Goal: Complete application form

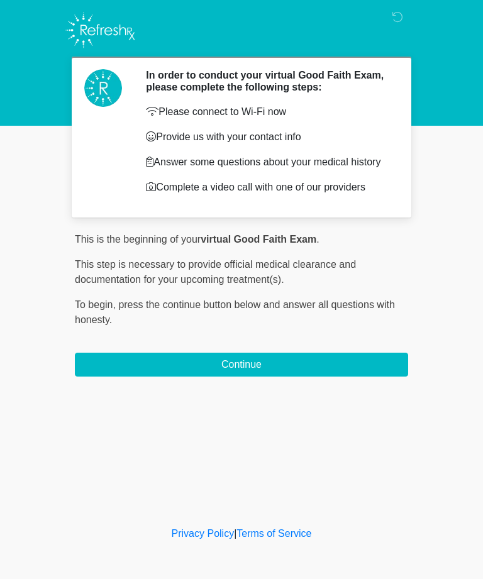
click at [342, 365] on button "Continue" at bounding box center [241, 365] width 333 height 24
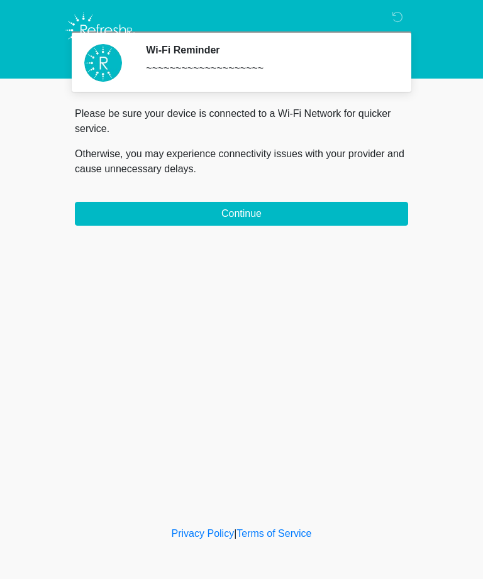
click at [361, 186] on div "Please be sure your device is connected to a Wi-Fi Network for quicker service.…" at bounding box center [241, 146] width 333 height 80
click at [347, 211] on button "Continue" at bounding box center [241, 214] width 333 height 24
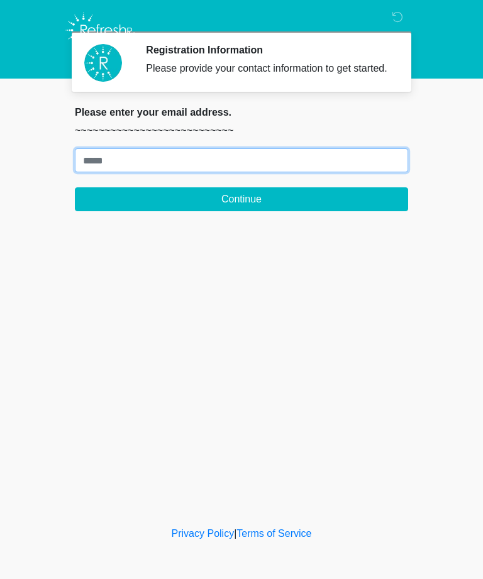
click at [102, 172] on input "Where should we email your treatment plan?" at bounding box center [241, 160] width 333 height 24
type input "**********"
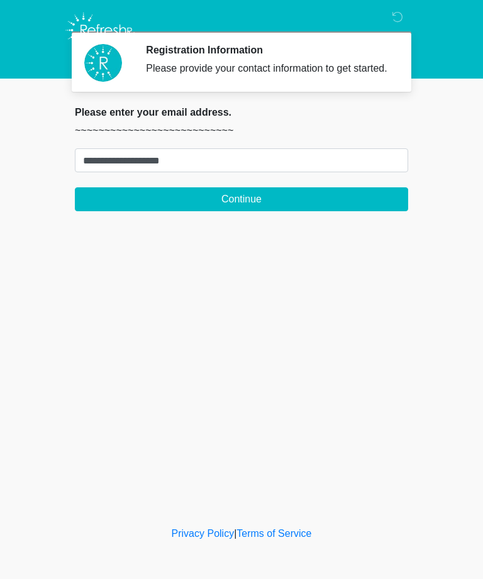
click at [113, 211] on button "Continue" at bounding box center [241, 199] width 333 height 24
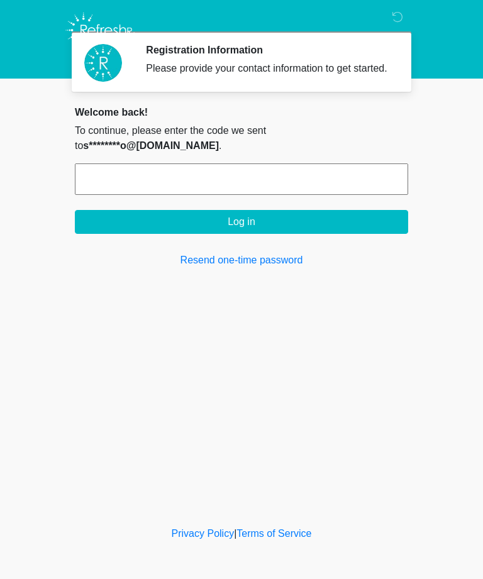
click at [111, 176] on input "text" at bounding box center [241, 178] width 333 height 31
type input "******"
click at [283, 221] on button "Log in" at bounding box center [241, 222] width 333 height 24
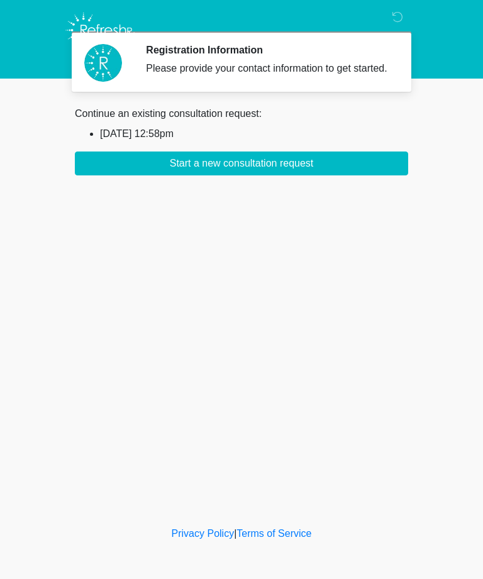
click at [349, 170] on button "Start a new consultation request" at bounding box center [241, 164] width 333 height 24
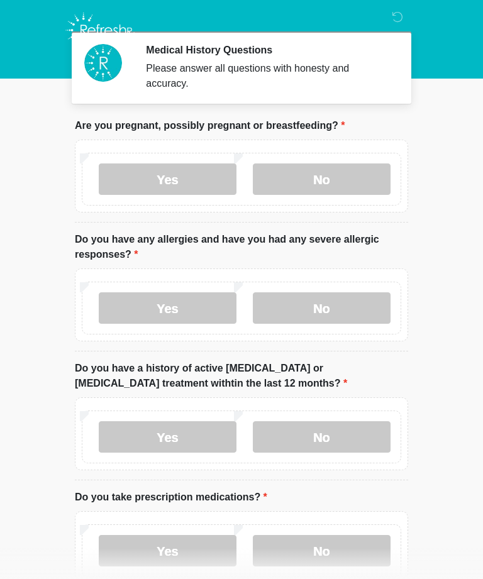
click at [359, 186] on label "No" at bounding box center [322, 178] width 138 height 31
click at [130, 306] on label "Yes" at bounding box center [168, 307] width 138 height 31
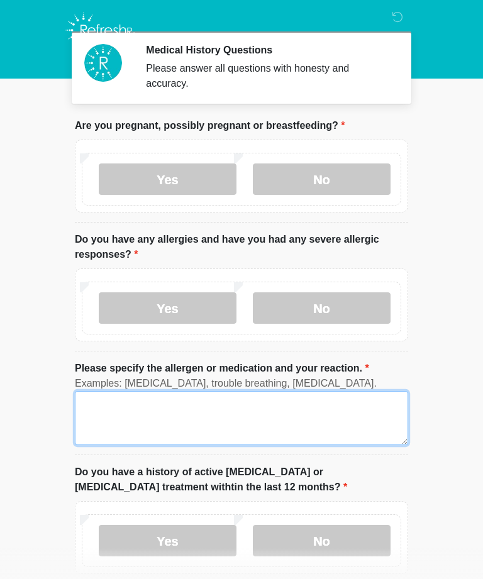
click at [223, 405] on textarea "Please specify the allergen or medication and your reaction." at bounding box center [241, 418] width 333 height 54
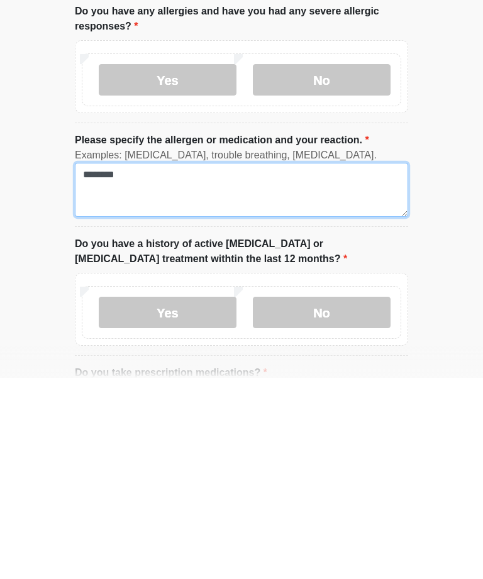
type textarea "********"
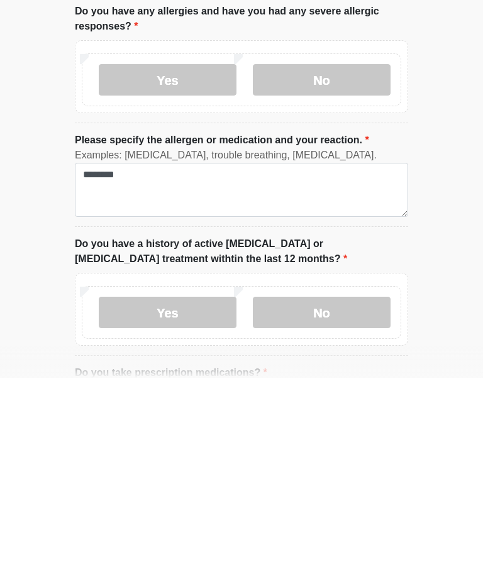
click at [361, 498] on label "No" at bounding box center [322, 513] width 138 height 31
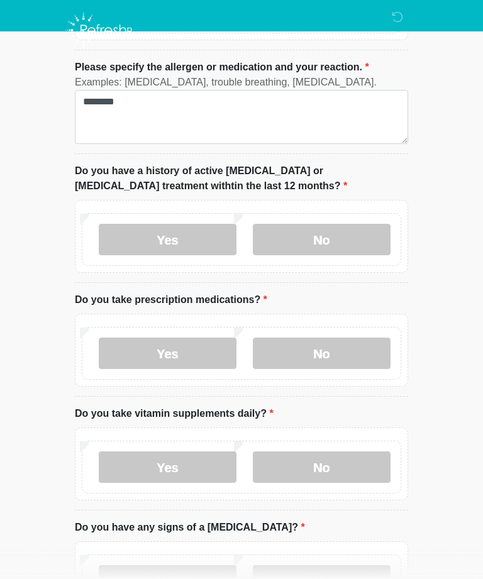
scroll to position [301, 0]
click at [189, 355] on label "Yes" at bounding box center [168, 353] width 138 height 31
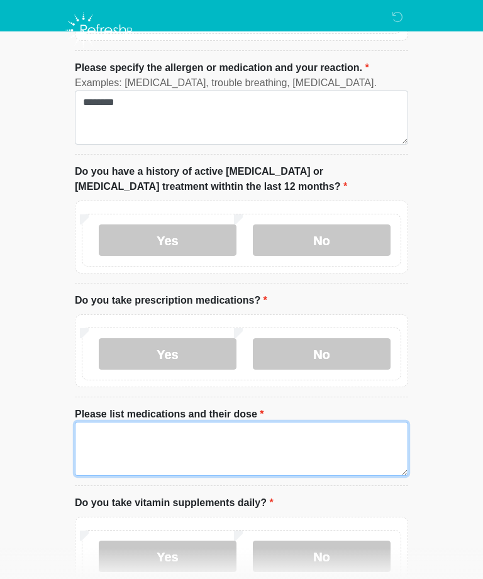
click at [243, 441] on textarea "Please list medications and their dose" at bounding box center [241, 449] width 333 height 54
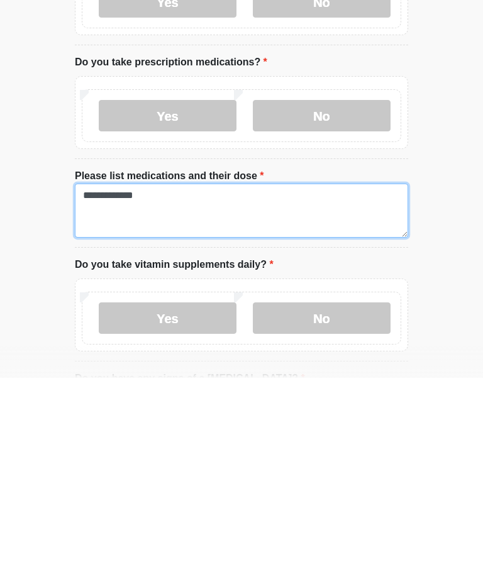
click at [88, 385] on textarea "**********" at bounding box center [241, 412] width 333 height 54
type textarea "**********"
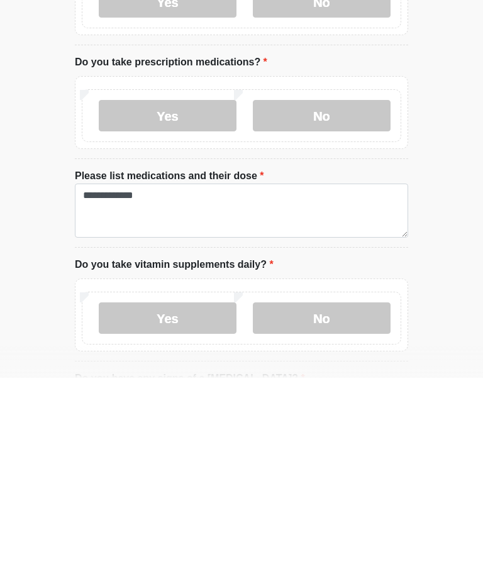
click at [326, 504] on label "No" at bounding box center [322, 519] width 138 height 31
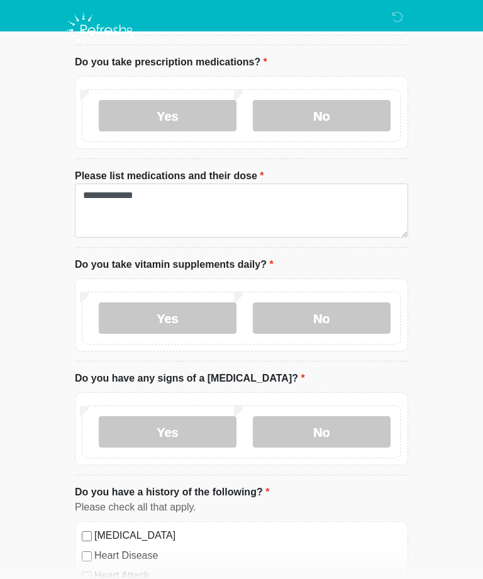
click at [350, 425] on label "No" at bounding box center [322, 431] width 138 height 31
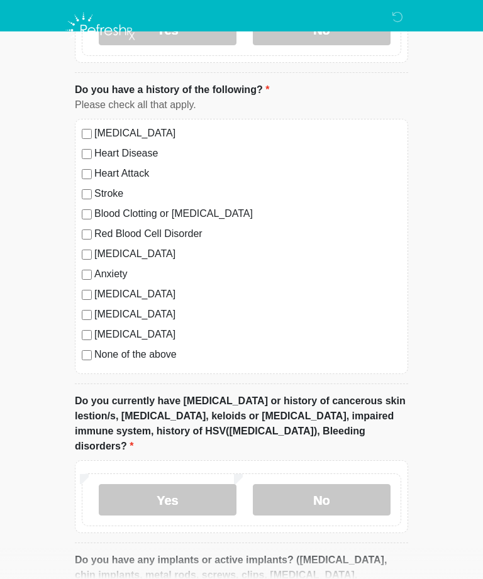
scroll to position [958, 0]
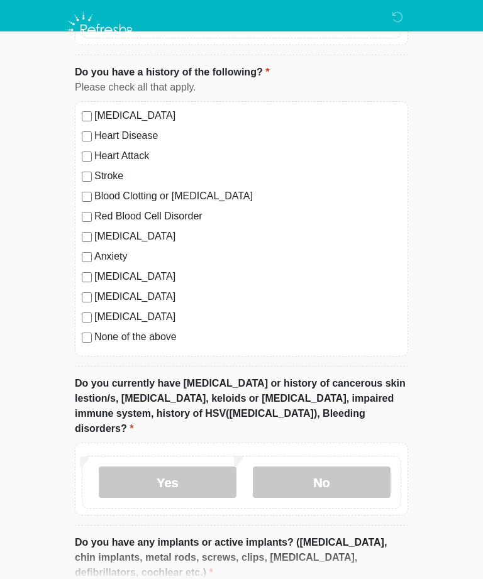
click at [360, 467] on label "No" at bounding box center [322, 482] width 138 height 31
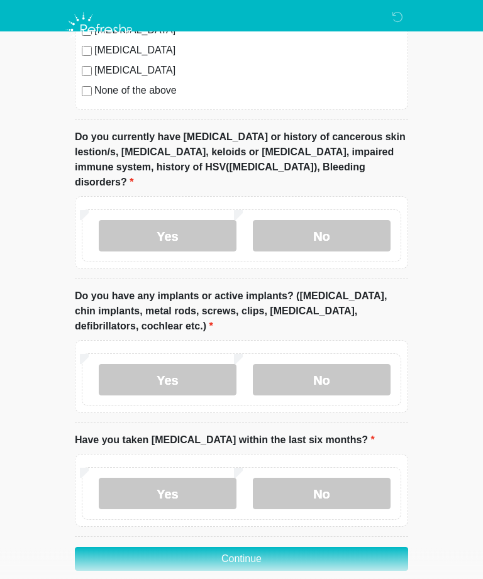
scroll to position [1206, 0]
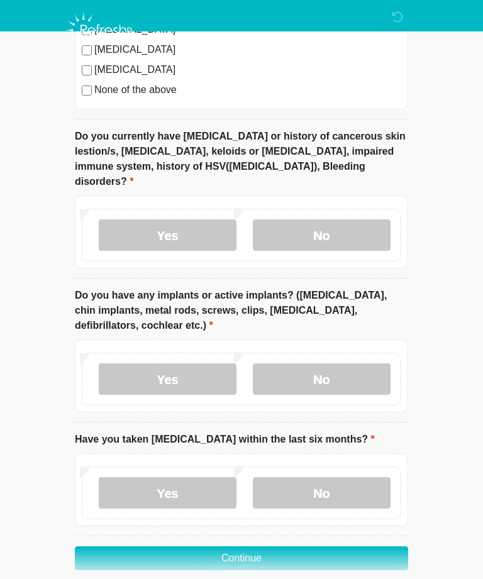
click at [356, 363] on label "No" at bounding box center [322, 378] width 138 height 31
click at [358, 477] on label "No" at bounding box center [322, 492] width 138 height 31
click at [363, 546] on button "Continue" at bounding box center [241, 558] width 333 height 24
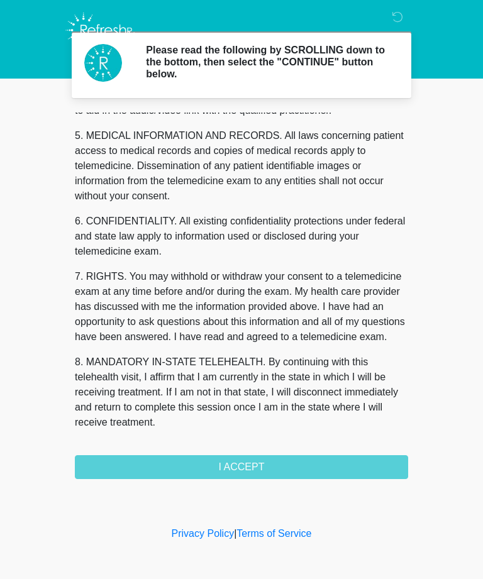
scroll to position [402, 0]
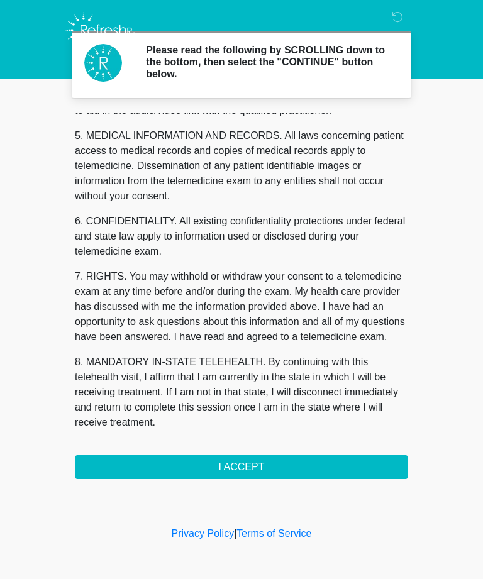
click at [223, 463] on button "I ACCEPT" at bounding box center [241, 467] width 333 height 24
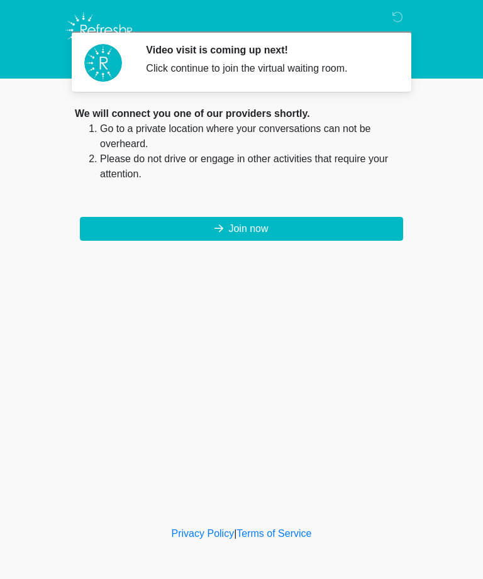
click at [315, 224] on button "Join now" at bounding box center [241, 229] width 323 height 24
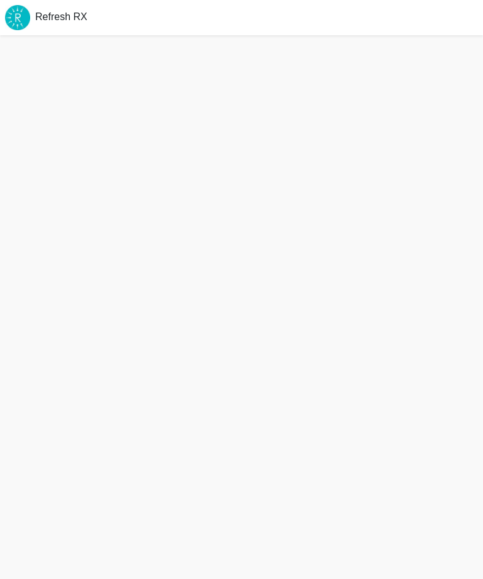
scroll to position [4, 0]
